Goal: Find specific page/section: Find specific page/section

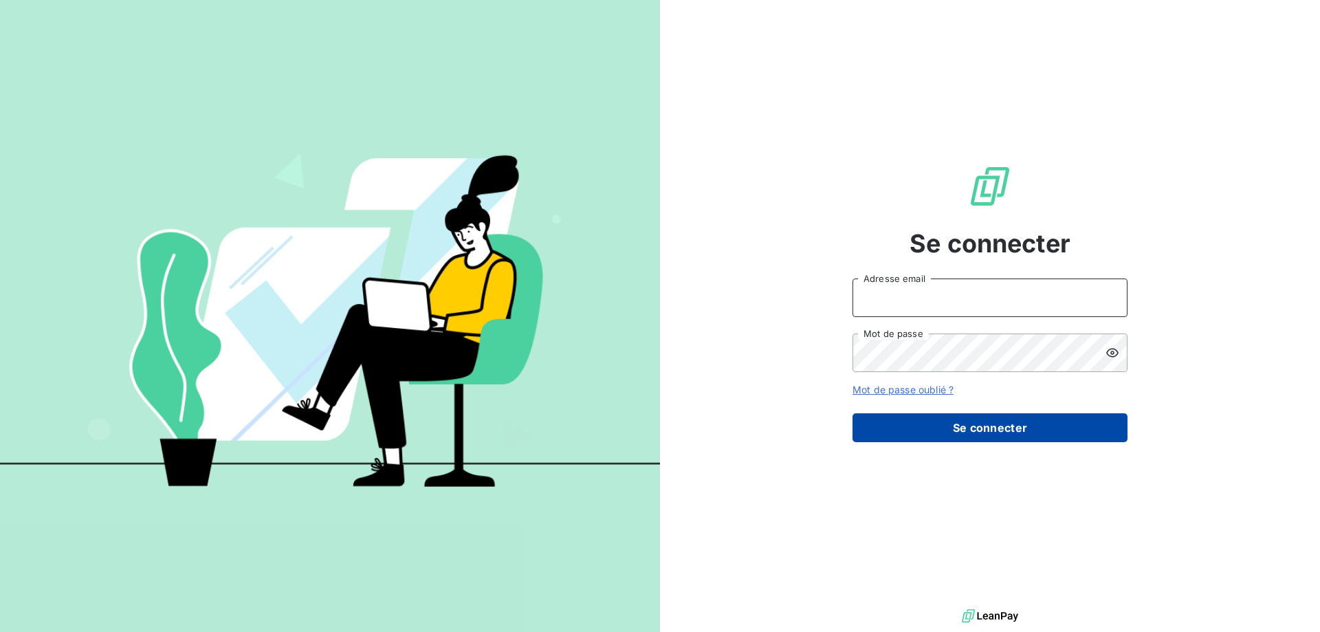
type input "[EMAIL_ADDRESS][DOMAIN_NAME]"
click at [913, 416] on button "Se connecter" at bounding box center [990, 427] width 275 height 29
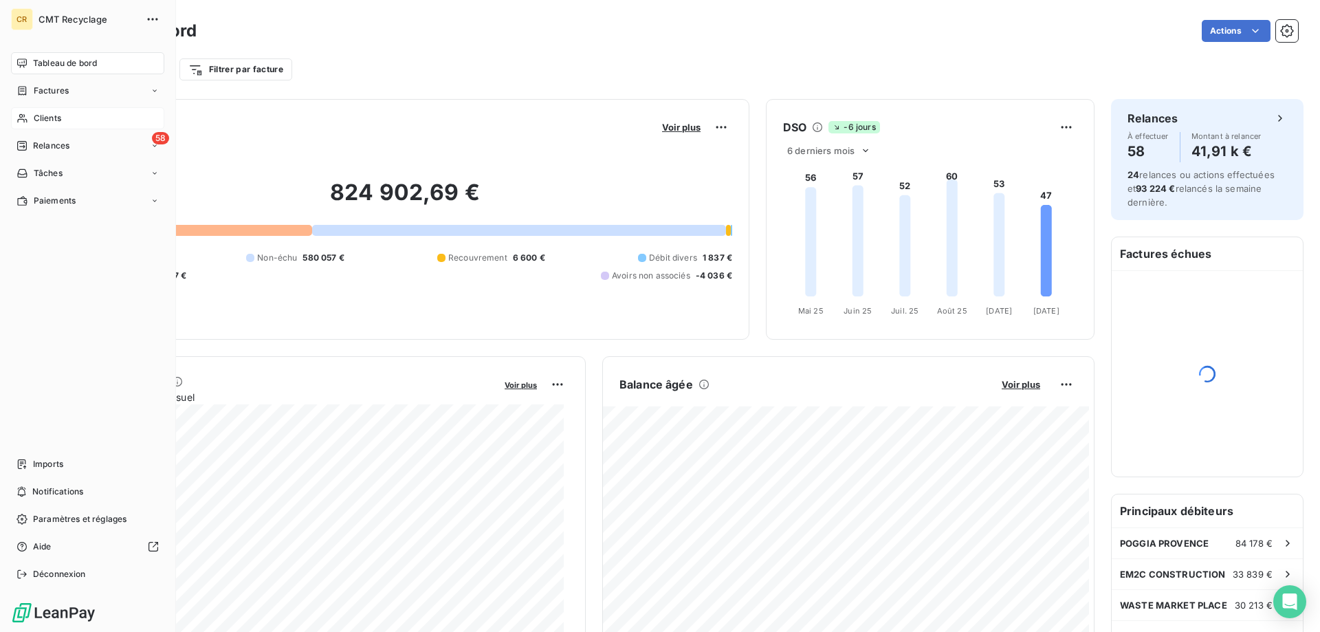
click at [52, 116] on span "Clients" at bounding box center [48, 118] width 28 height 12
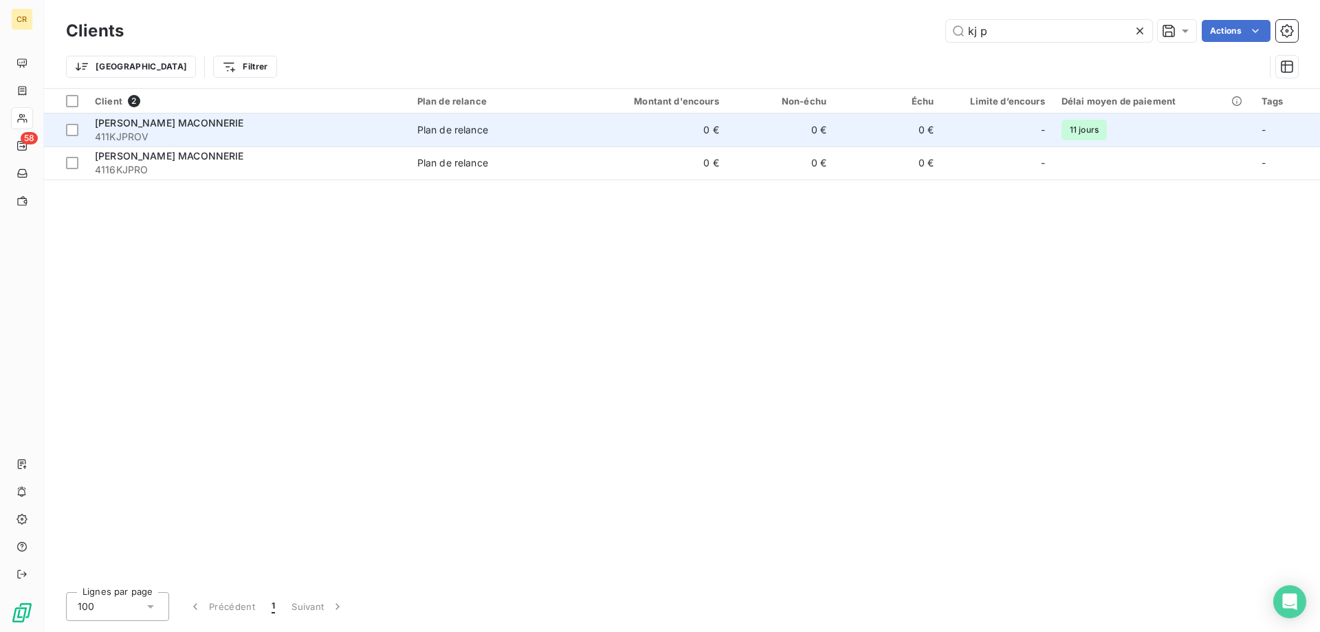
type input "kj p"
click at [295, 128] on div "[PERSON_NAME] MACONNERIE" at bounding box center [248, 123] width 306 height 14
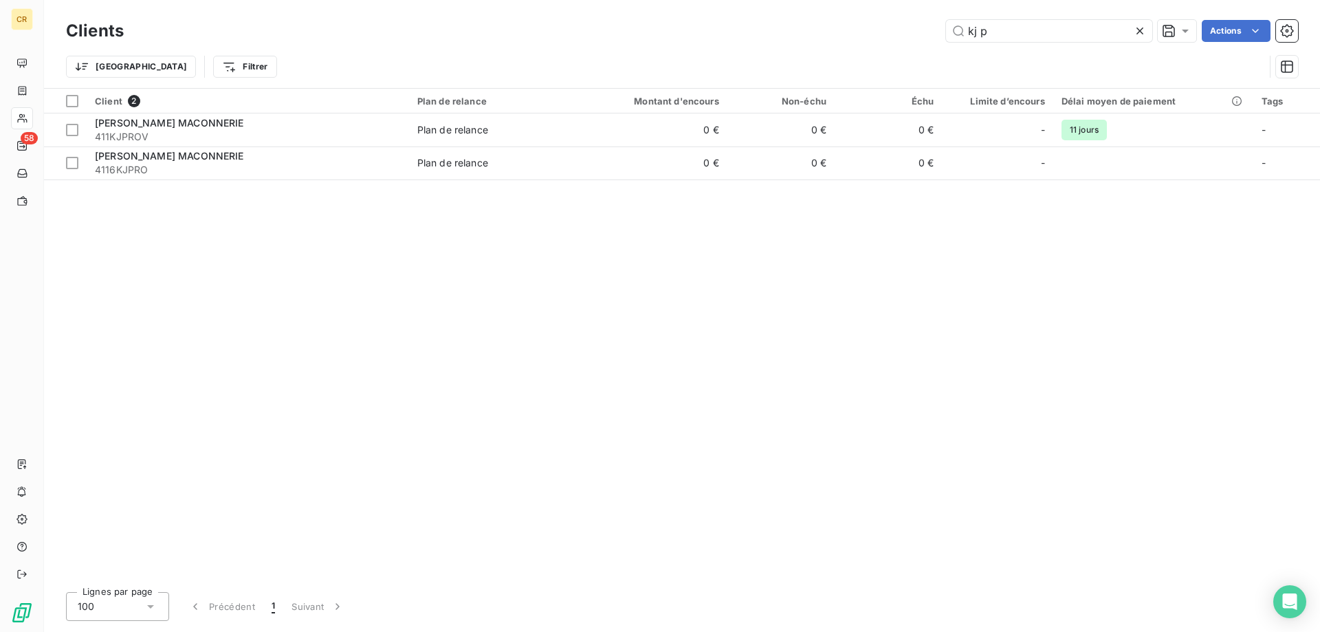
drag, startPoint x: 994, startPoint y: 30, endPoint x: 888, endPoint y: 21, distance: 107.0
click at [888, 21] on div "kj p Actions" at bounding box center [719, 31] width 1158 height 22
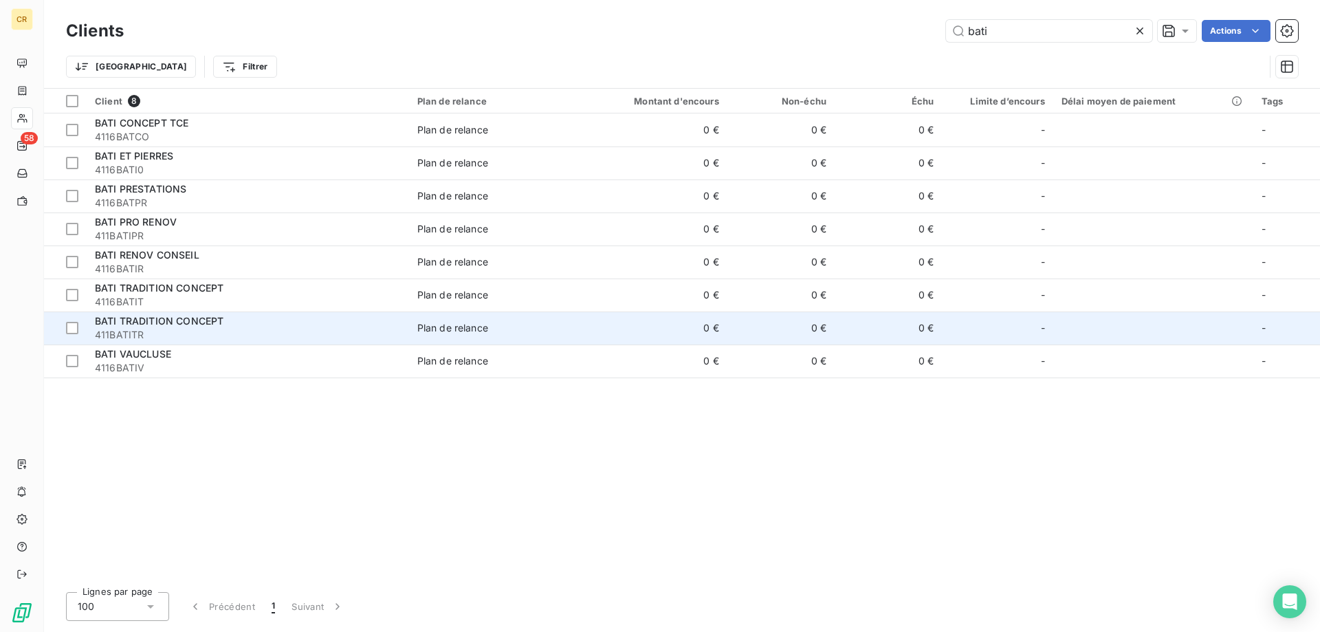
type input "bati"
click at [215, 325] on span "BATI TRADITION CONCEPT" at bounding box center [159, 321] width 129 height 12
